Goal: Information Seeking & Learning: Check status

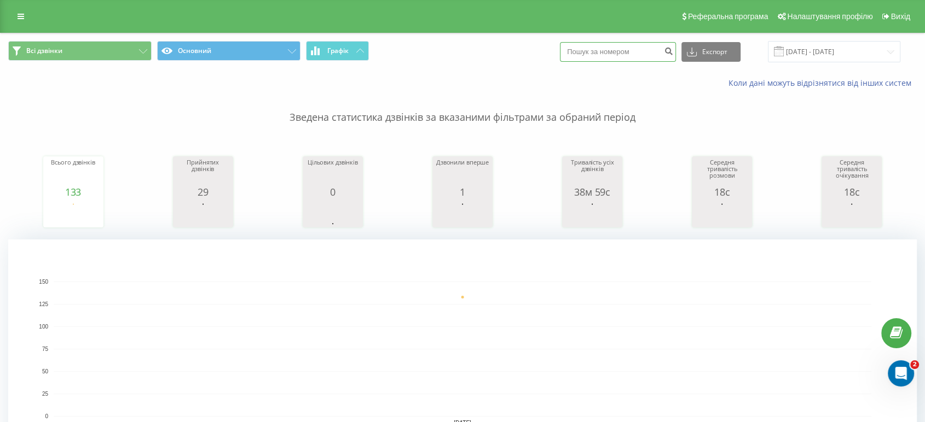
click at [615, 53] on input at bounding box center [618, 52] width 116 height 20
paste input "380987240881"
type input "380987240881"
click at [673, 49] on icon "submit" at bounding box center [668, 50] width 9 height 7
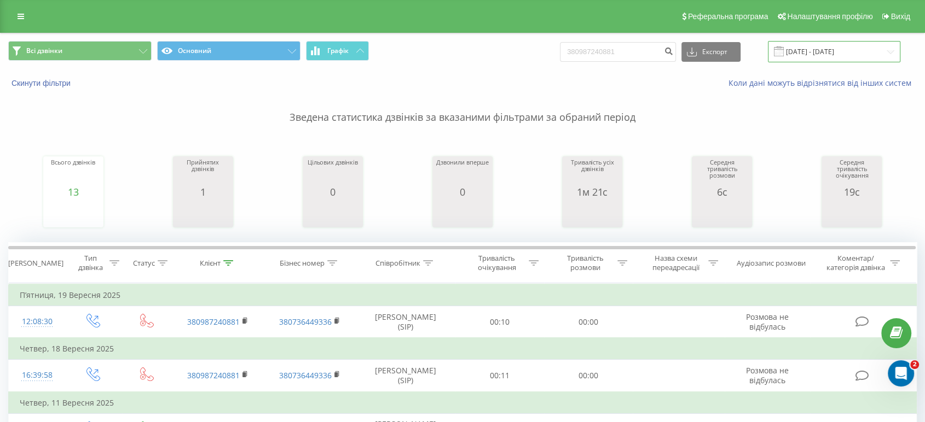
click at [823, 55] on input "[DATE] - [DATE]" at bounding box center [834, 51] width 132 height 21
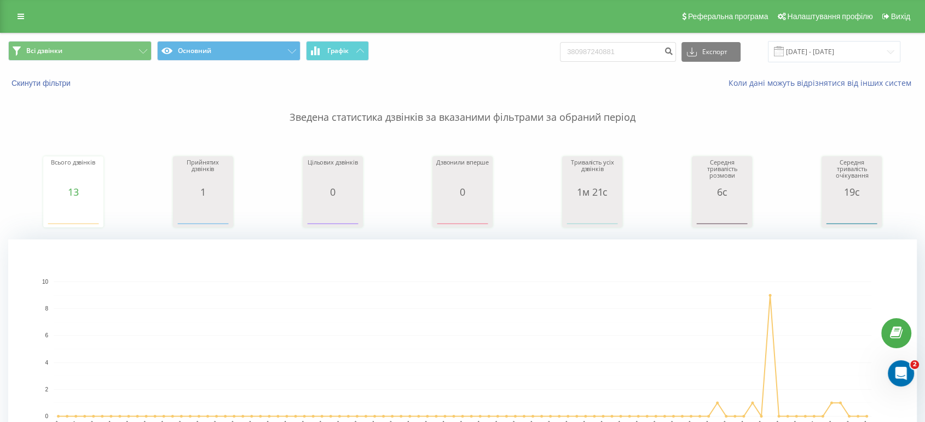
click at [492, 65] on div "Всі дзвінки Основний Графік 380987240881 Експорт .csv .xls .xlsx [DATE] - [DATE]" at bounding box center [463, 51] width 924 height 37
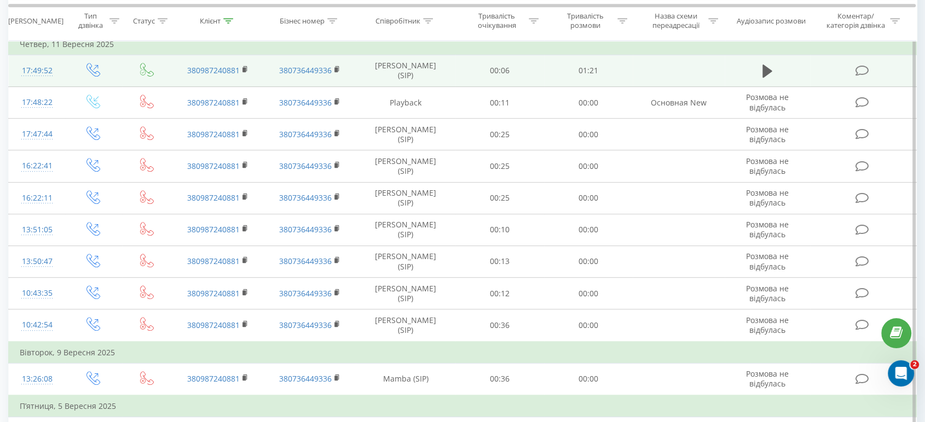
scroll to position [533, 0]
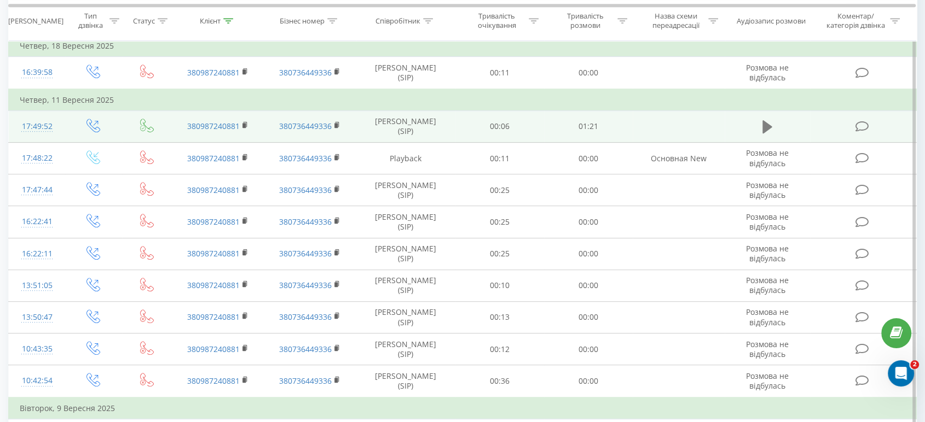
click at [763, 128] on icon at bounding box center [767, 126] width 10 height 13
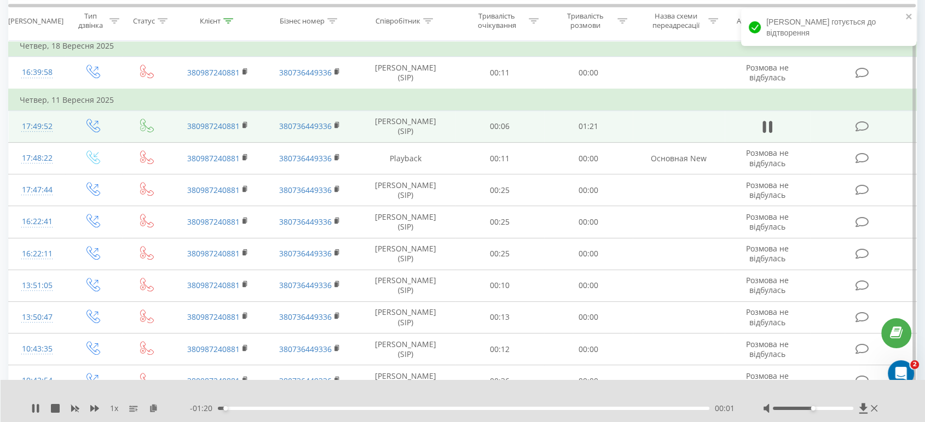
click at [310, 411] on div "- 01:20 00:01 00:01" at bounding box center [462, 408] width 545 height 11
click at [316, 409] on div "00:16" at bounding box center [463, 408] width 491 height 3
click at [454, 410] on div "00:39" at bounding box center [463, 408] width 491 height 3
click at [587, 409] on div "00:43" at bounding box center [463, 408] width 491 height 3
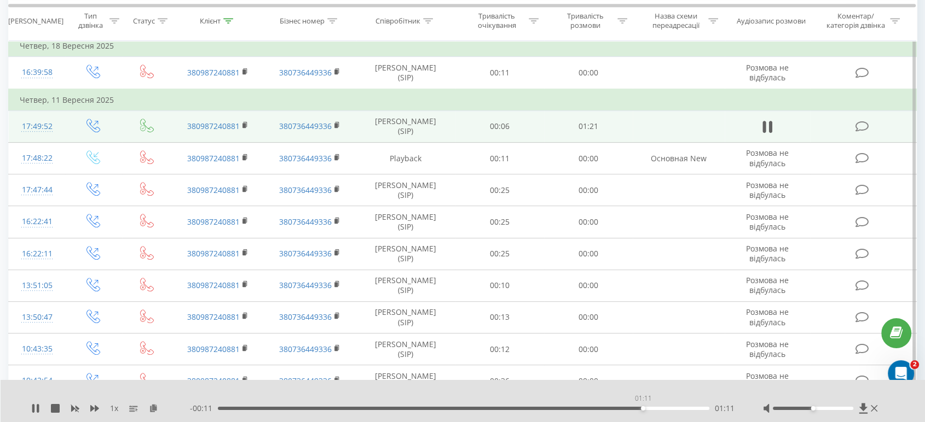
click at [642, 408] on div "01:11" at bounding box center [463, 408] width 491 height 3
click at [677, 410] on div "01:16" at bounding box center [463, 408] width 491 height 3
click at [583, 410] on div "- 00:02 01:19 01:19" at bounding box center [462, 408] width 545 height 11
click at [580, 408] on div "01:00" at bounding box center [463, 408] width 491 height 3
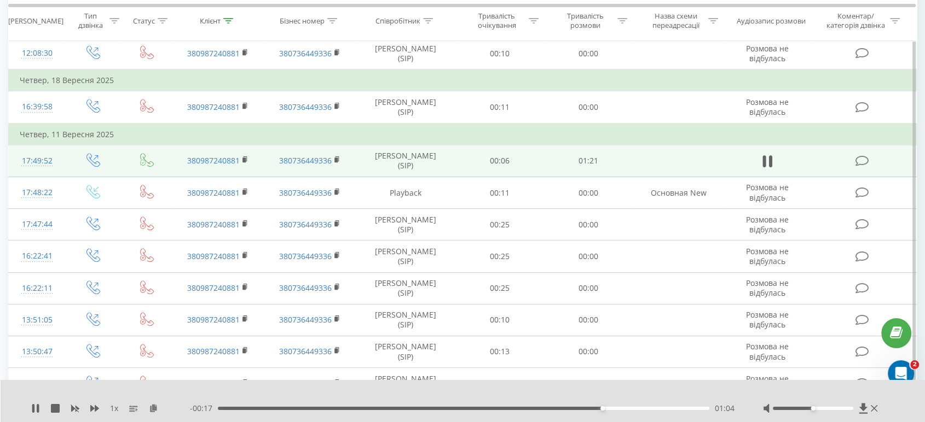
scroll to position [472, 0]
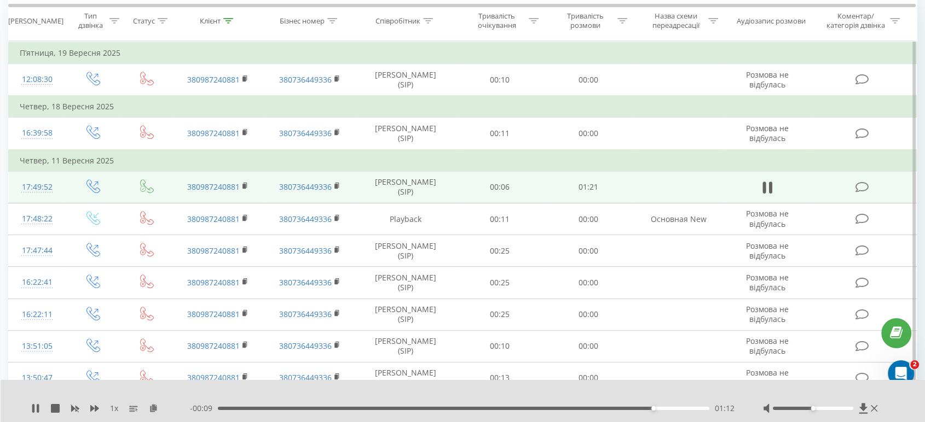
click at [559, 407] on div "01:12" at bounding box center [463, 408] width 491 height 3
click at [545, 409] on div "01:00" at bounding box center [463, 408] width 491 height 3
click at [530, 409] on div "00:58" at bounding box center [463, 408] width 491 height 3
click at [515, 408] on div "00:57" at bounding box center [463, 408] width 491 height 3
click at [33, 405] on icon at bounding box center [33, 408] width 2 height 9
